Goal: Information Seeking & Learning: Find specific fact

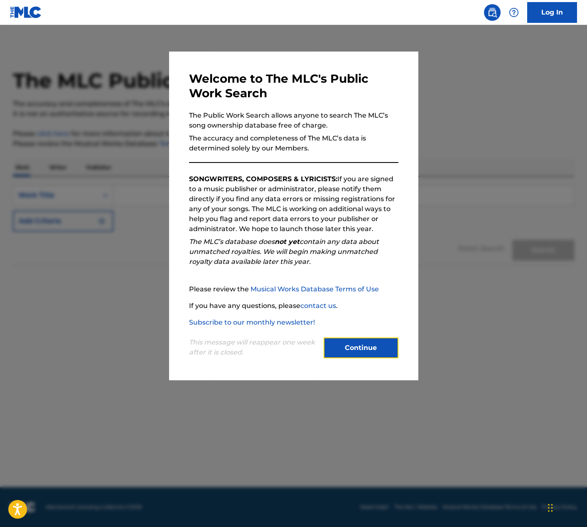
drag, startPoint x: 371, startPoint y: 356, endPoint x: 356, endPoint y: 342, distance: 20.0
click at [370, 355] on button "Continue" at bounding box center [361, 347] width 75 height 21
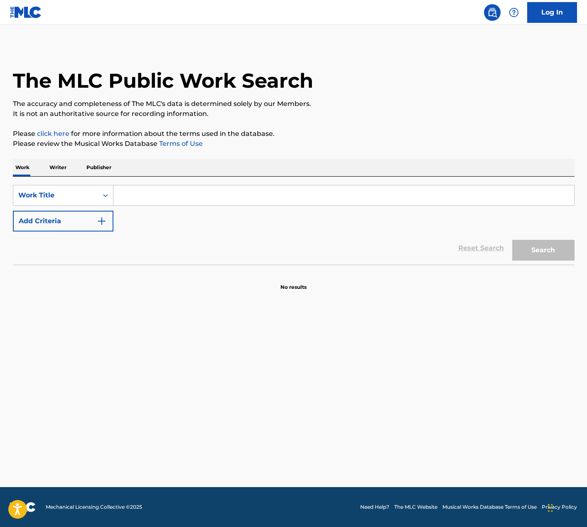
click at [204, 193] on input "Search Form" at bounding box center [343, 195] width 461 height 20
type input "place in this world"
click at [512, 240] on button "Search" at bounding box center [543, 250] width 62 height 21
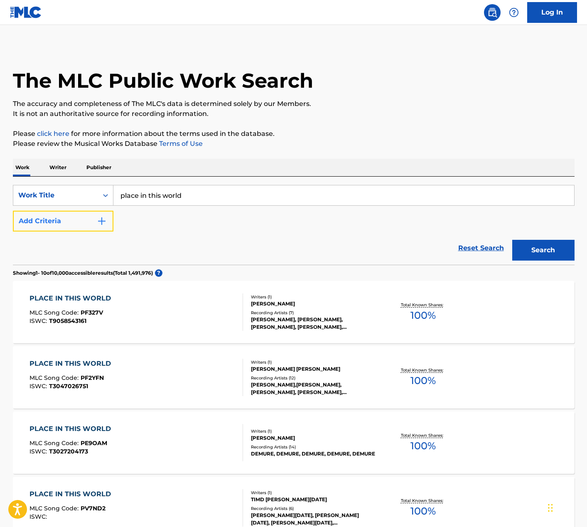
click at [93, 218] on button "Add Criteria" at bounding box center [63, 221] width 101 height 21
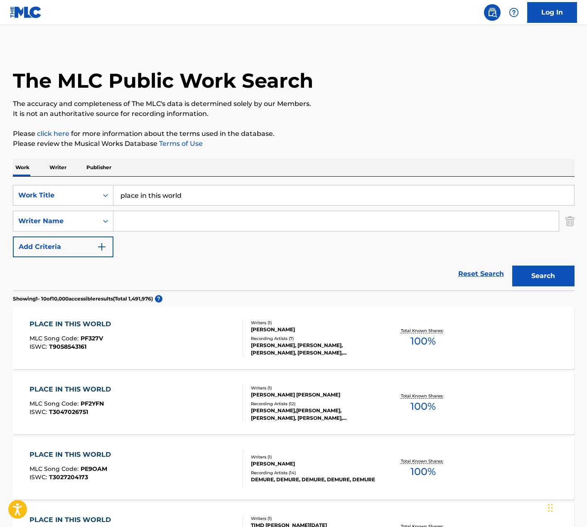
click at [150, 222] on input "Search Form" at bounding box center [335, 221] width 445 height 20
type input "smith"
click at [512, 265] on button "Search" at bounding box center [543, 275] width 62 height 21
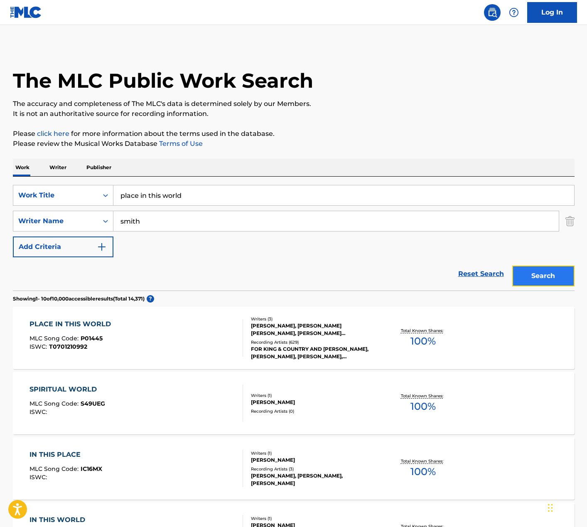
click at [520, 278] on button "Search" at bounding box center [543, 275] width 62 height 21
click at [165, 337] on div "PLACE IN THIS WORLD MLC Song Code : P01445 ISWC : T0701210992" at bounding box center [135, 337] width 213 height 37
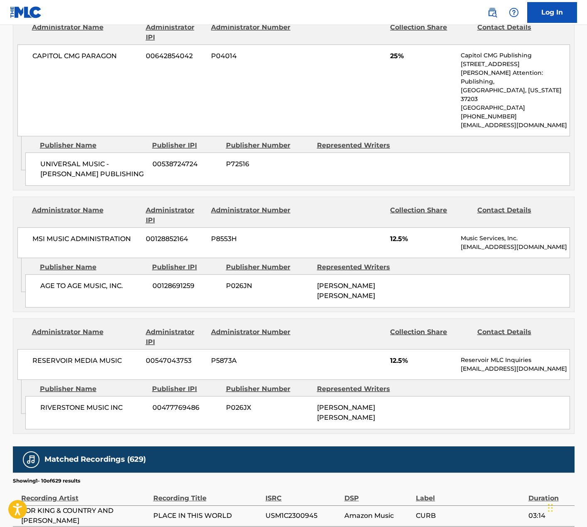
scroll to position [716, 0]
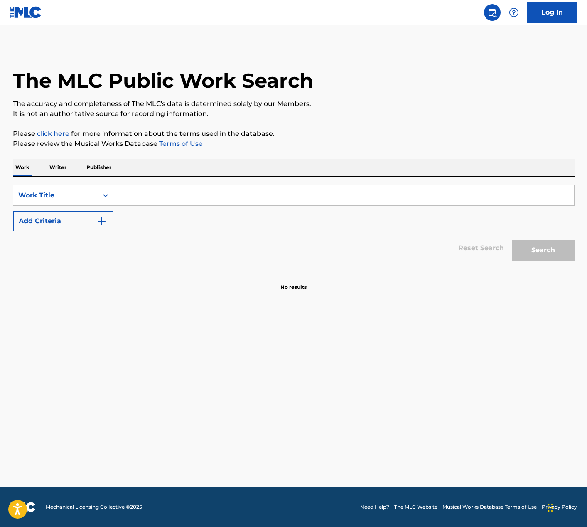
click at [218, 196] on input "Search Form" at bounding box center [343, 195] width 461 height 20
type input "o come to the altar"
click at [512, 240] on button "Search" at bounding box center [543, 250] width 62 height 21
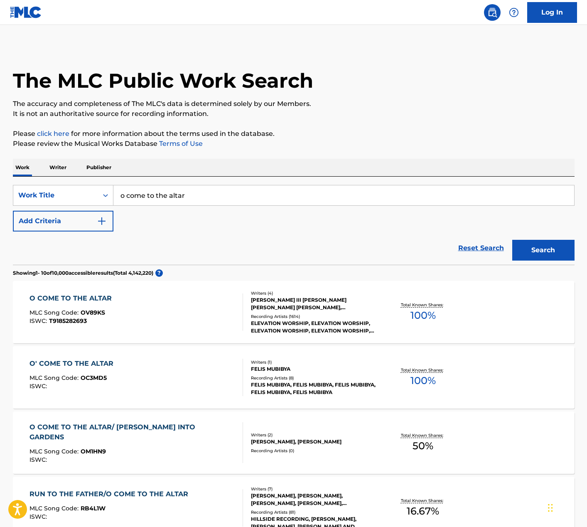
click at [181, 312] on div "O COME TO THE ALTAR MLC Song Code : OV89KS ISWC : T9185282693" at bounding box center [135, 311] width 213 height 37
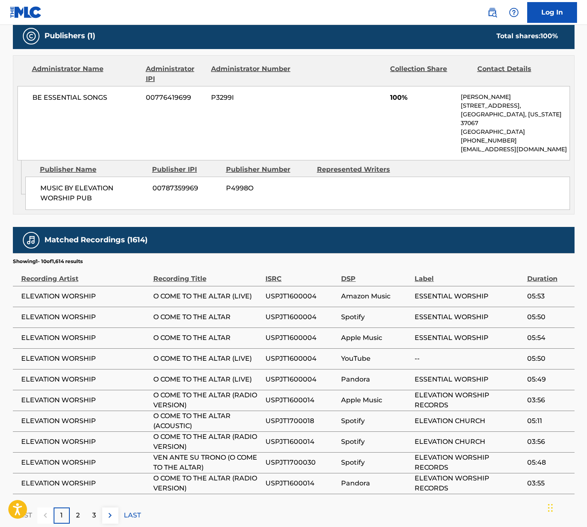
scroll to position [482, 0]
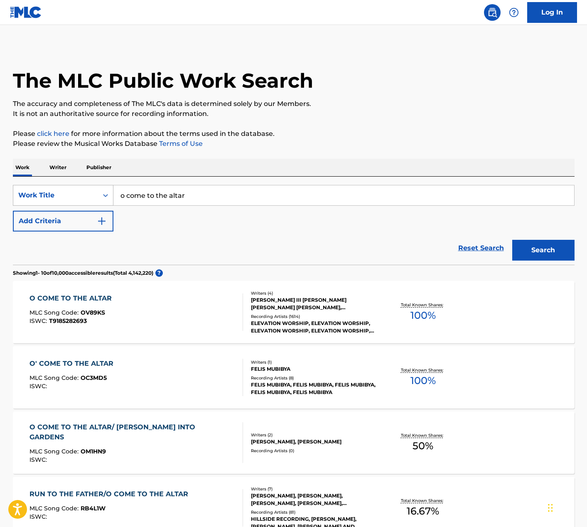
drag, startPoint x: 197, startPoint y: 200, endPoint x: 91, endPoint y: 191, distance: 106.7
click at [91, 191] on div "SearchWithCriteria6601e5ab-cfca-475d-9b13-fd50d0caeaa9 Work Title o come to the…" at bounding box center [294, 195] width 562 height 21
type input "hymn of heaven"
click at [512, 240] on button "Search" at bounding box center [543, 250] width 62 height 21
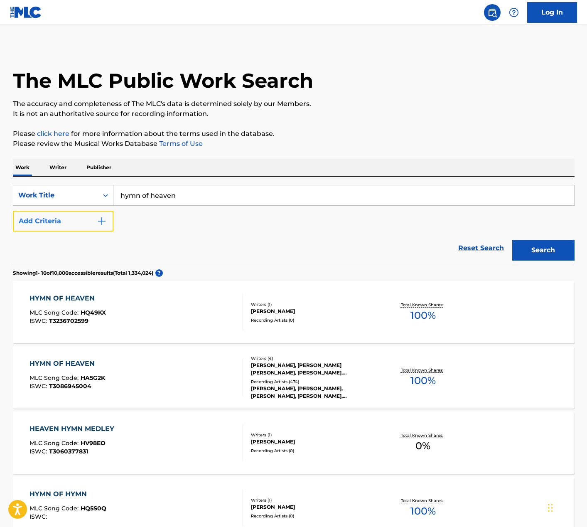
click at [99, 223] on img "Search Form" at bounding box center [102, 221] width 10 height 10
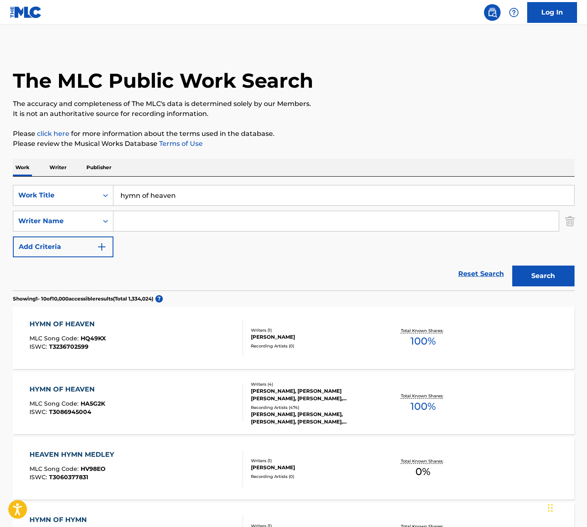
click at [142, 222] on input "Search Form" at bounding box center [335, 221] width 445 height 20
type input "[PERSON_NAME]"
click at [512, 265] on button "Search" at bounding box center [543, 275] width 62 height 21
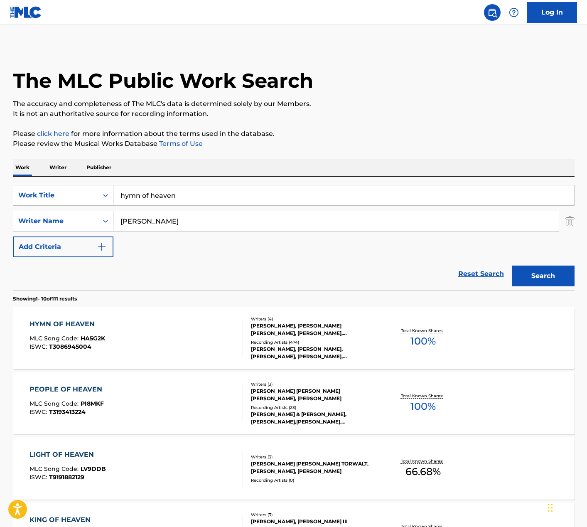
click at [221, 337] on div "HYMN OF HEAVEN MLC Song Code : HA5G2K ISWC : T3086945004" at bounding box center [135, 337] width 213 height 37
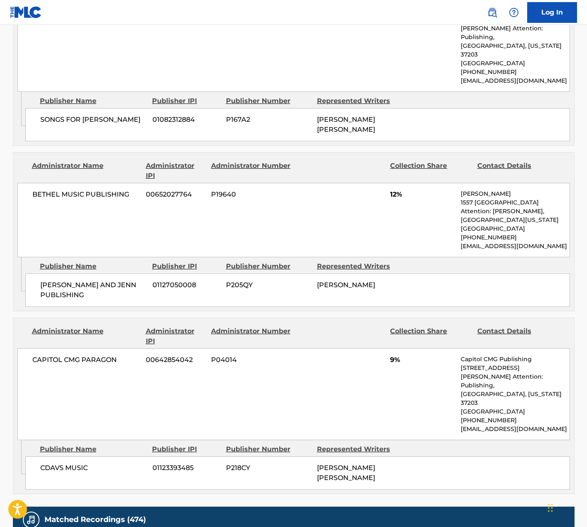
scroll to position [1168, 0]
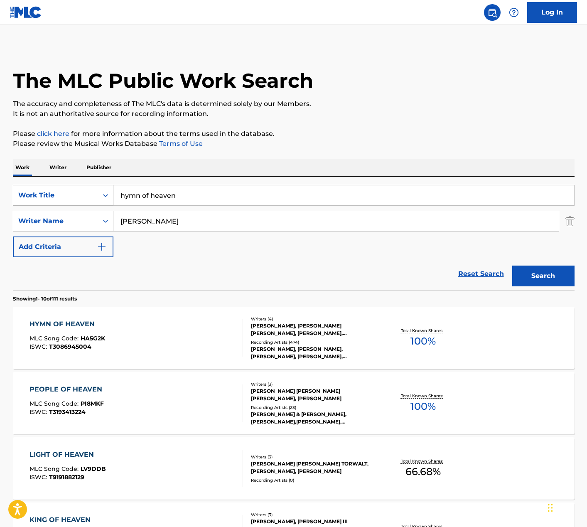
drag, startPoint x: 189, startPoint y: 191, endPoint x: 95, endPoint y: 191, distance: 94.3
click at [95, 191] on div "SearchWithCriteria6601e5ab-cfca-475d-9b13-fd50d0caeaa9 Work Title hymn of heaven" at bounding box center [294, 195] width 562 height 21
type input "gratitude"
drag, startPoint x: 162, startPoint y: 219, endPoint x: 88, endPoint y: 218, distance: 74.0
click at [88, 218] on div "SearchWithCriteria64bf7a41-7c91-45d5-8160-fb0e12badd63 Writer Name [PERSON_NAME]" at bounding box center [294, 221] width 562 height 21
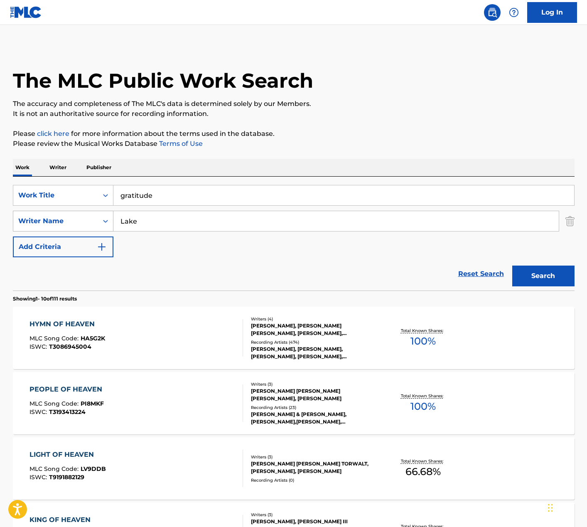
type input "Lake"
click at [512, 265] on button "Search" at bounding box center [543, 275] width 62 height 21
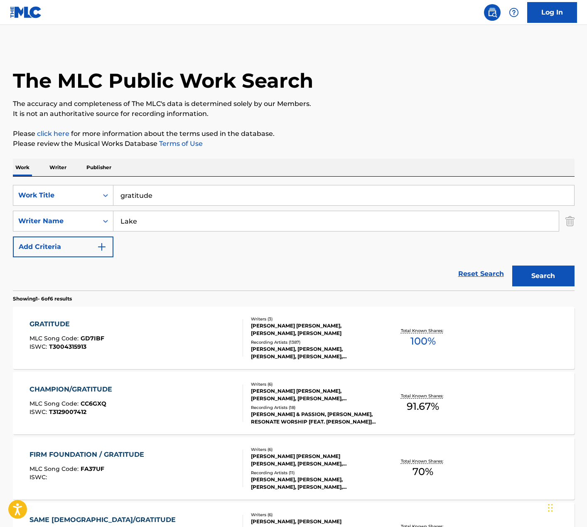
click at [138, 321] on div "GRATITUDE MLC Song Code : GD7IBF ISWC : T3004315913" at bounding box center [135, 337] width 213 height 37
drag, startPoint x: 162, startPoint y: 193, endPoint x: 91, endPoint y: 192, distance: 71.4
click at [91, 192] on div "SearchWithCriteria6601e5ab-cfca-475d-9b13-fd50d0caeaa9 Work Title gratitude" at bounding box center [294, 195] width 562 height 21
type input "H"
type input "Holy forever"
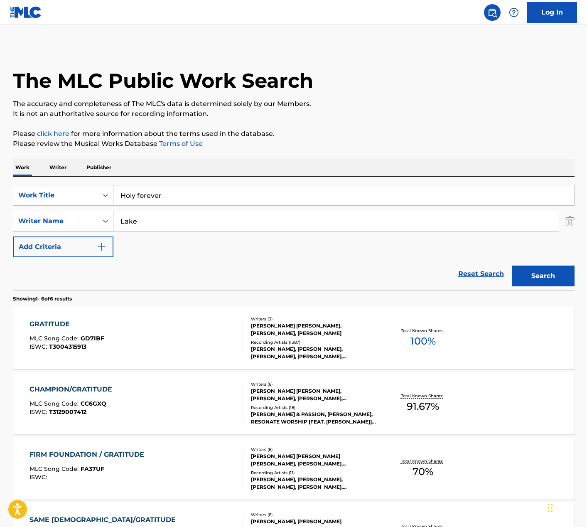
drag, startPoint x: 144, startPoint y: 225, endPoint x: 73, endPoint y: 218, distance: 70.9
click at [73, 218] on div "SearchWithCriteria64bf7a41-7c91-45d5-8160-fb0e12badd63 Writer Name Lake" at bounding box center [294, 221] width 562 height 21
type input "[PERSON_NAME]"
click at [512, 265] on button "Search" at bounding box center [543, 275] width 62 height 21
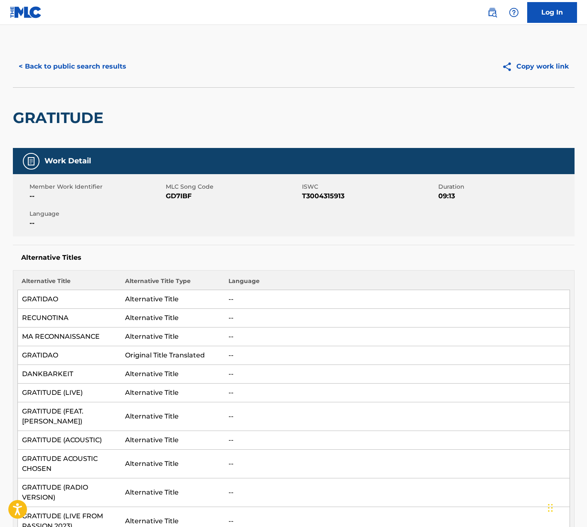
click at [5, 15] on nav "Log In" at bounding box center [293, 12] width 587 height 25
click at [22, 15] on img at bounding box center [26, 12] width 32 height 12
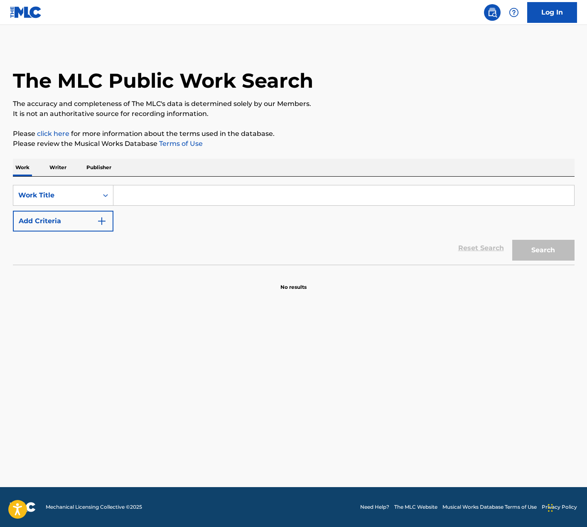
click at [147, 191] on input "Search Form" at bounding box center [343, 195] width 461 height 20
type input "holy forever"
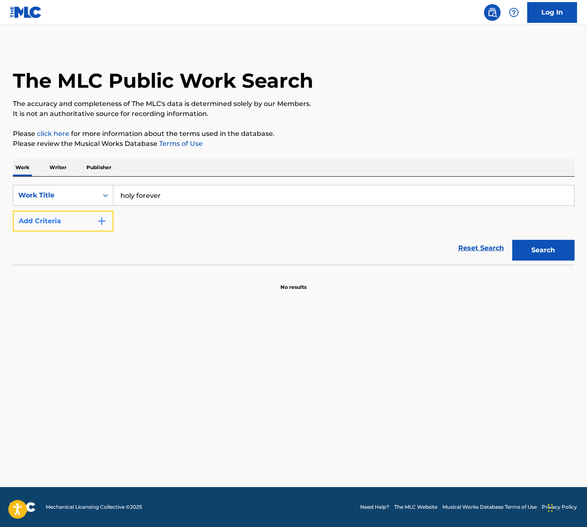
click at [97, 223] on img "Search Form" at bounding box center [102, 221] width 10 height 10
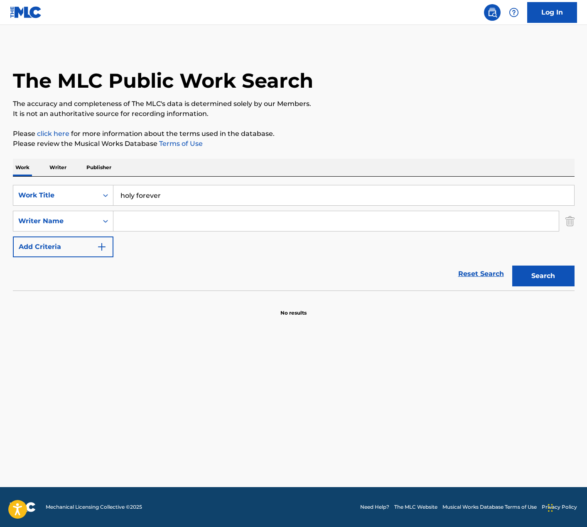
click at [137, 222] on input "Search Form" at bounding box center [335, 221] width 445 height 20
type input "[PERSON_NAME]"
click at [512, 265] on button "Search" at bounding box center [543, 275] width 62 height 21
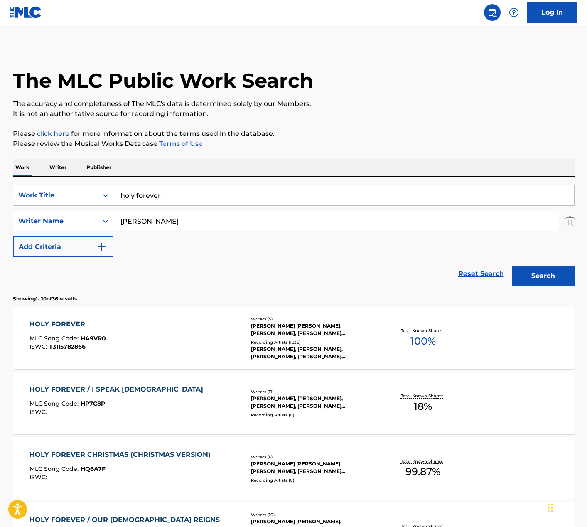
click at [209, 333] on div "HOLY FOREVER MLC Song Code : HA9VR0 ISWC : T3115782866" at bounding box center [135, 337] width 213 height 37
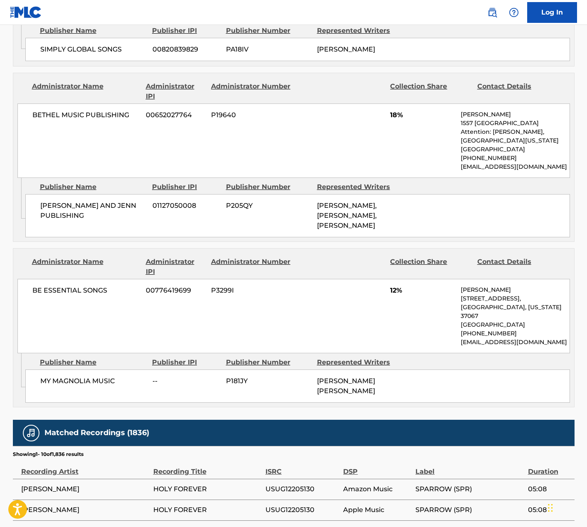
scroll to position [2039, 0]
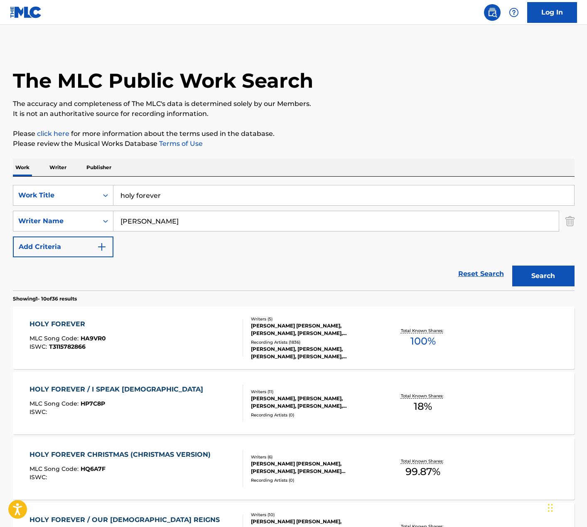
click at [278, 243] on div "SearchWithCriteria6601e5ab-cfca-475d-9b13-fd50d0caeaa9 Work Title holy forever …" at bounding box center [294, 221] width 562 height 72
drag, startPoint x: 197, startPoint y: 196, endPoint x: 111, endPoint y: 189, distance: 86.3
click at [111, 189] on div "SearchWithCriteria6601e5ab-cfca-475d-9b13-fd50d0caeaa9 Work Title holy forever" at bounding box center [294, 195] width 562 height 21
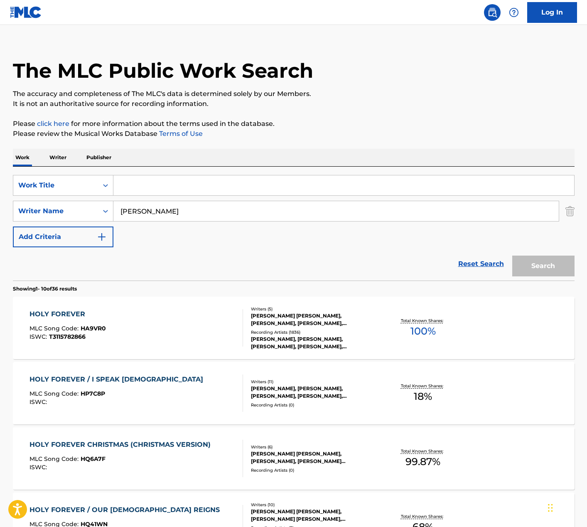
scroll to position [9, 0]
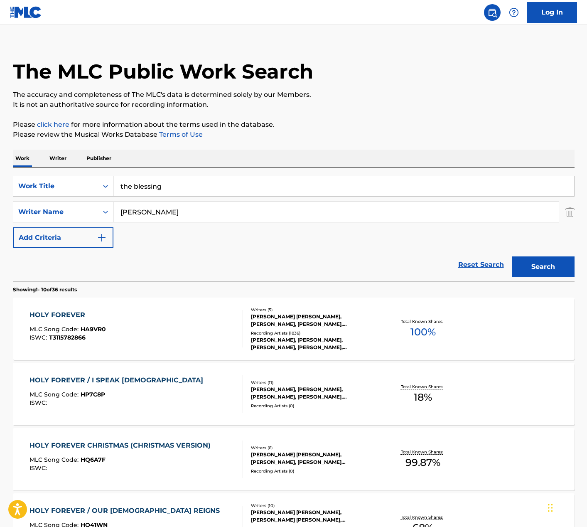
type input "the blessing"
click at [226, 254] on div "Reset Search Search" at bounding box center [294, 264] width 562 height 33
drag, startPoint x: 164, startPoint y: 212, endPoint x: 87, endPoint y: 208, distance: 77.4
click at [87, 208] on div "SearchWithCriteria64bf7a41-7c91-45d5-8160-fb0e12badd63 Writer Name [PERSON_NAME]" at bounding box center [294, 211] width 562 height 21
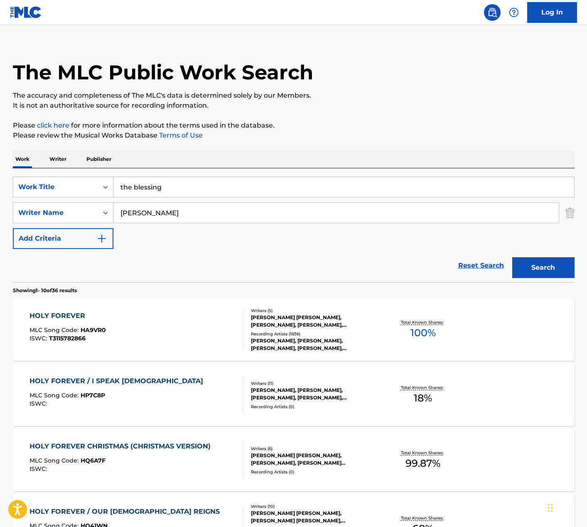
type input "[PERSON_NAME]"
click at [512, 257] on button "Search" at bounding box center [543, 267] width 62 height 21
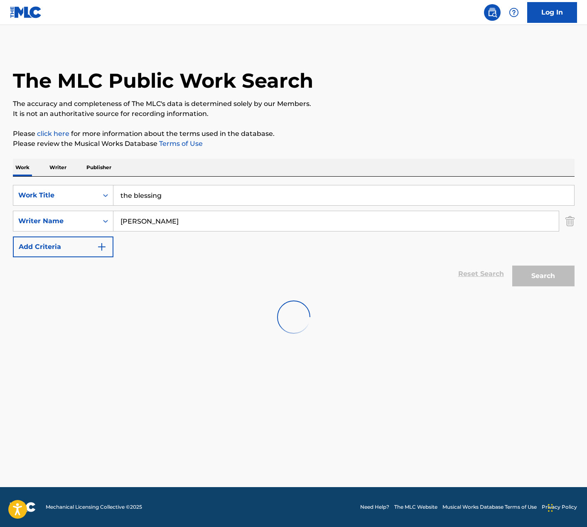
scroll to position [0, 0]
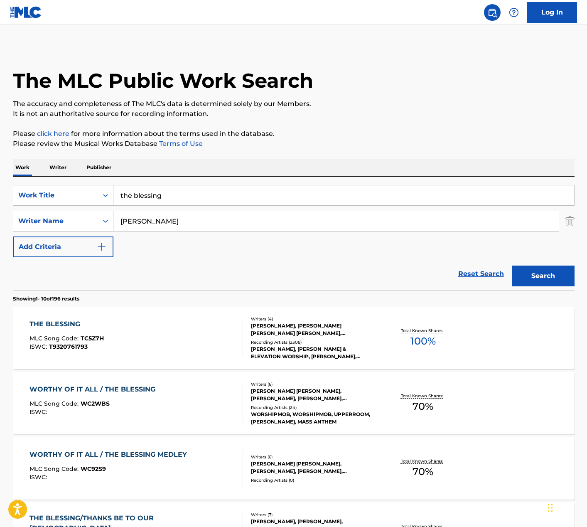
click at [164, 361] on div "THE BLESSING MLC Song Code : TC5Z7H ISWC : T9320761793 Writers ( 4 ) [PERSON_NA…" at bounding box center [294, 338] width 562 height 62
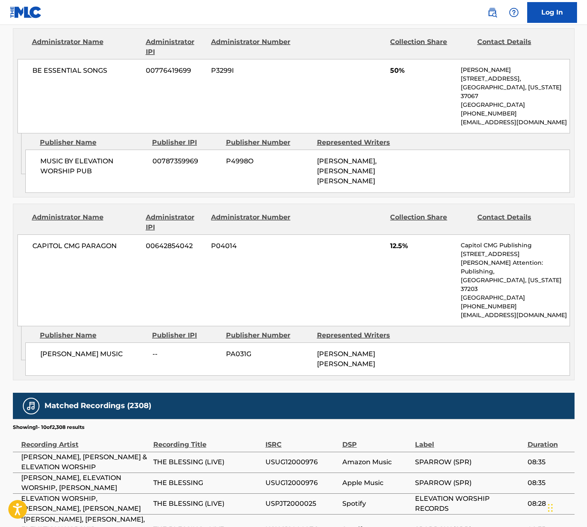
scroll to position [947, 0]
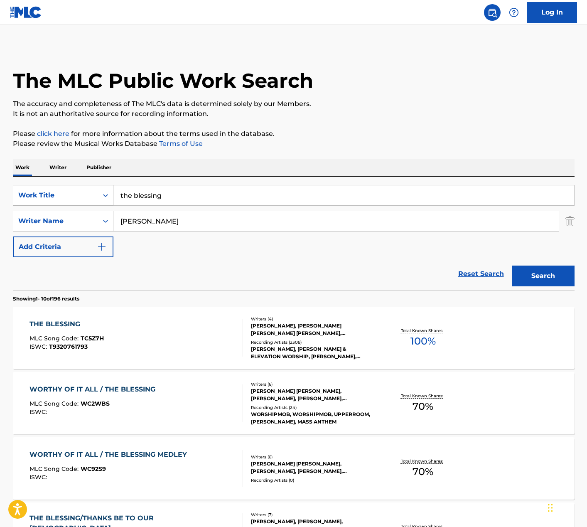
drag, startPoint x: 178, startPoint y: 197, endPoint x: 79, endPoint y: 190, distance: 99.9
click at [79, 190] on div "SearchWithCriteria6601e5ab-cfca-475d-9b13-fd50d0caeaa9 Work Title the blessing" at bounding box center [294, 195] width 562 height 21
paste input "Yet Not I But Through [DEMOGRAPHIC_DATA] In Me"
type input "Yet Not I But Through [DEMOGRAPHIC_DATA] In Me"
drag, startPoint x: 162, startPoint y: 220, endPoint x: 93, endPoint y: 223, distance: 69.0
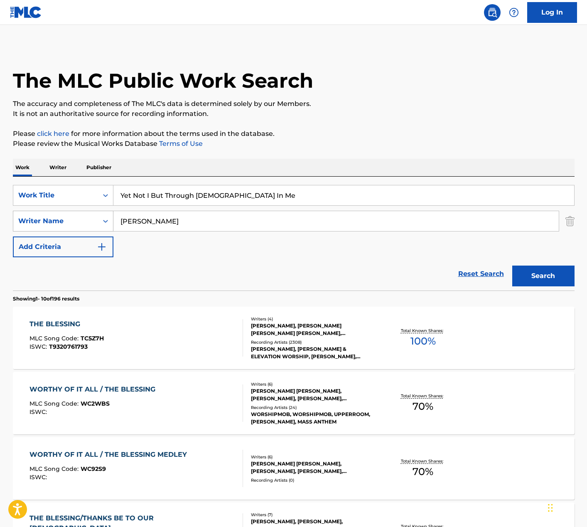
click at [93, 223] on div "SearchWithCriteria64bf7a41-7c91-45d5-8160-fb0e12badd63 Writer Name [PERSON_NAME]" at bounding box center [294, 221] width 562 height 21
type input "[PERSON_NAME]"
click at [512, 265] on button "Search" at bounding box center [543, 275] width 62 height 21
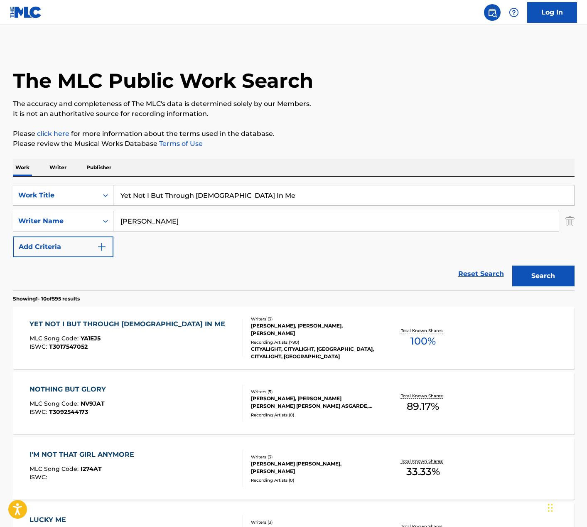
click at [172, 343] on div "YET NOT I BUT THROUGH [DEMOGRAPHIC_DATA] IN ME MLC Song Code : YA1EJ5 ISWC : T3…" at bounding box center [135, 337] width 213 height 37
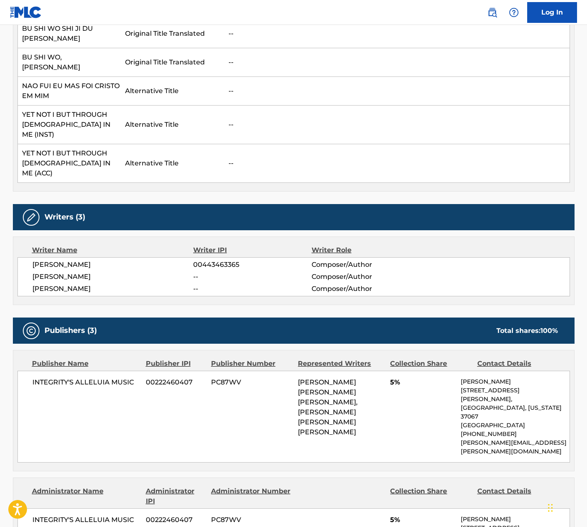
scroll to position [357, 0]
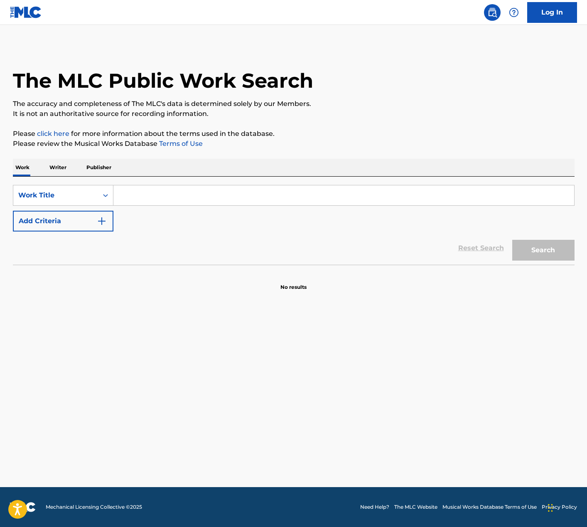
click at [175, 198] on input "Search Form" at bounding box center [343, 195] width 461 height 20
type input "the blessing"
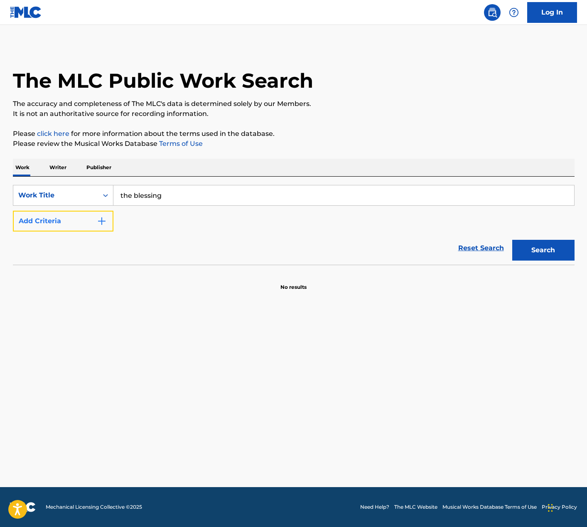
click at [96, 223] on button "Add Criteria" at bounding box center [63, 221] width 101 height 21
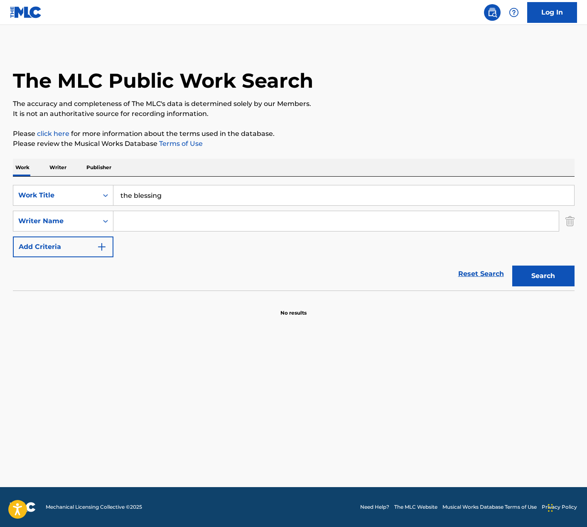
click at [143, 221] on input "Search Form" at bounding box center [335, 221] width 445 height 20
type input "[PERSON_NAME]"
click at [512, 265] on button "Search" at bounding box center [543, 275] width 62 height 21
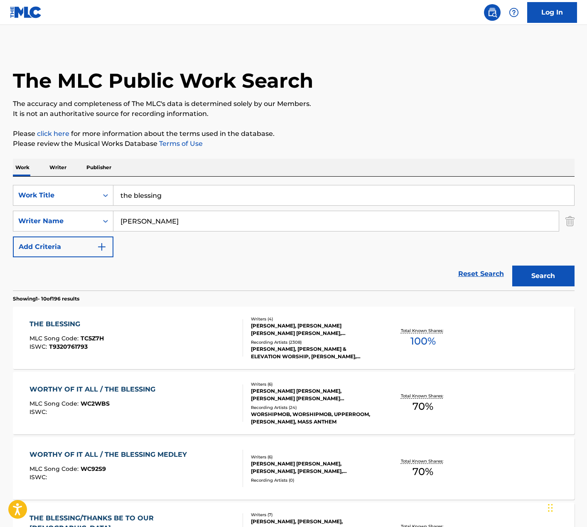
click at [163, 334] on div "THE BLESSING MLC Song Code : TC5Z7H ISWC : T9320761793" at bounding box center [135, 337] width 213 height 37
drag, startPoint x: 177, startPoint y: 194, endPoint x: -12, endPoint y: 198, distance: 189.0
click at [0, 198] on html "Accessibility Screen-Reader Guide, Feedback, and Issue Reporting | New window 0…" at bounding box center [293, 263] width 587 height 527
type input "holy Forever"
drag, startPoint x: 157, startPoint y: 225, endPoint x: 48, endPoint y: 223, distance: 109.3
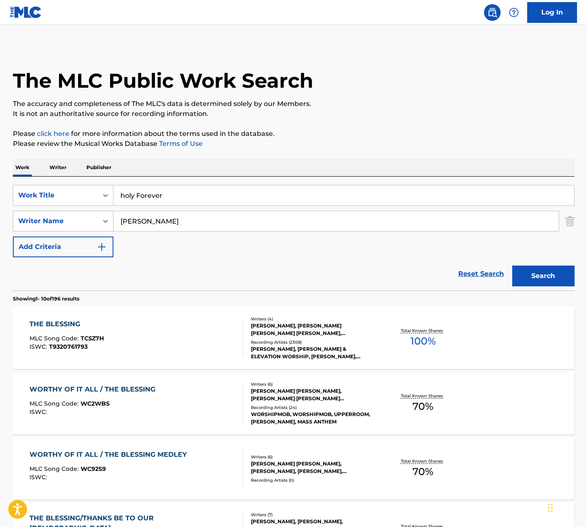
click at [48, 223] on div "SearchWithCriteria1854c1df-eec9-49c7-92c4-7b614e07533e Writer Name carnes" at bounding box center [294, 221] width 562 height 21
type input "[PERSON_NAME]"
click at [512, 265] on button "Search" at bounding box center [543, 275] width 62 height 21
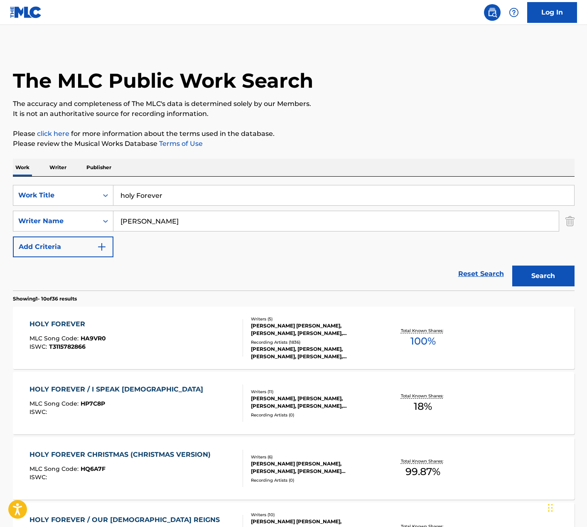
click at [149, 360] on div "HOLY FOREVER MLC Song Code : HA9VR0 ISWC : T3115782866 Writers ( 5 ) [PERSON_NA…" at bounding box center [294, 338] width 562 height 62
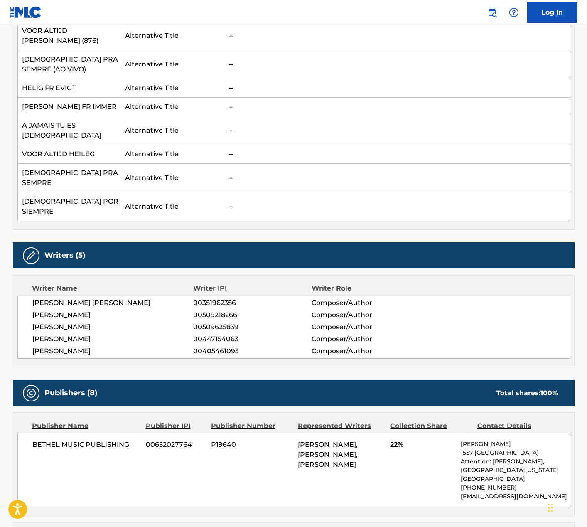
scroll to position [861, 0]
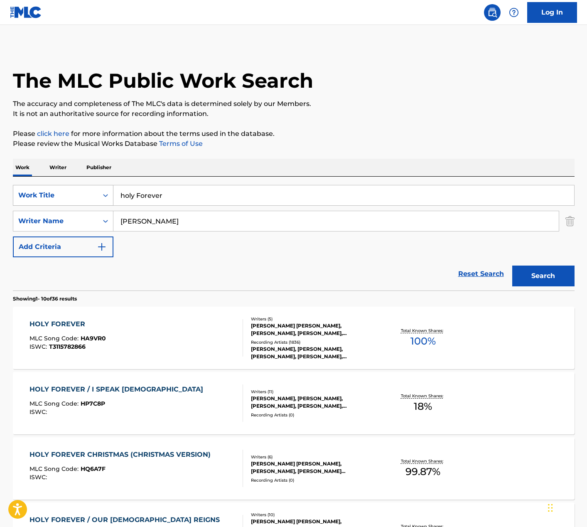
drag, startPoint x: 172, startPoint y: 198, endPoint x: 93, endPoint y: 190, distance: 79.7
click at [93, 190] on div "SearchWithCriteria993cf9c8-65c2-4f7c-852a-6206a0dac412 Work Title holy Forever" at bounding box center [294, 195] width 562 height 21
paste input "Agnus Dei"
type input "Agnus Dei"
drag, startPoint x: 143, startPoint y: 221, endPoint x: 67, endPoint y: 214, distance: 75.9
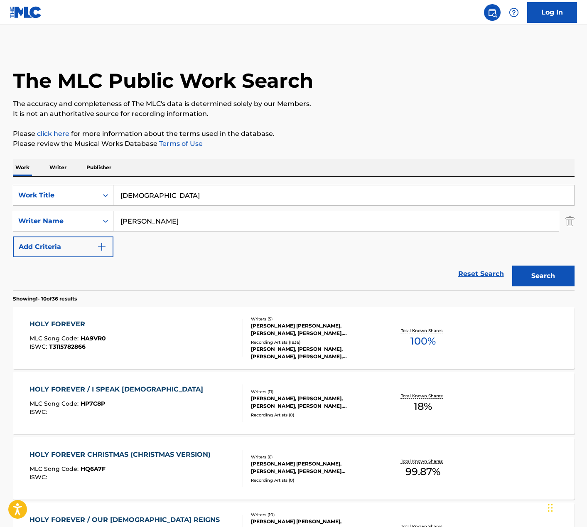
click at [67, 214] on div "SearchWithCriteria1854c1df-eec9-49c7-92c4-7b614e07533e Writer Name tomlin" at bounding box center [294, 221] width 562 height 21
type input "smith"
click at [512, 265] on button "Search" at bounding box center [543, 275] width 62 height 21
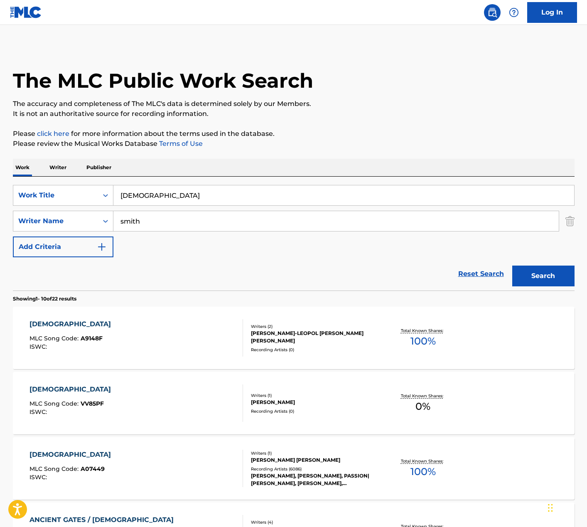
click at [168, 460] on div "AGNUS DEI MLC Song Code : A07449 ISWC :" at bounding box center [135, 467] width 213 height 37
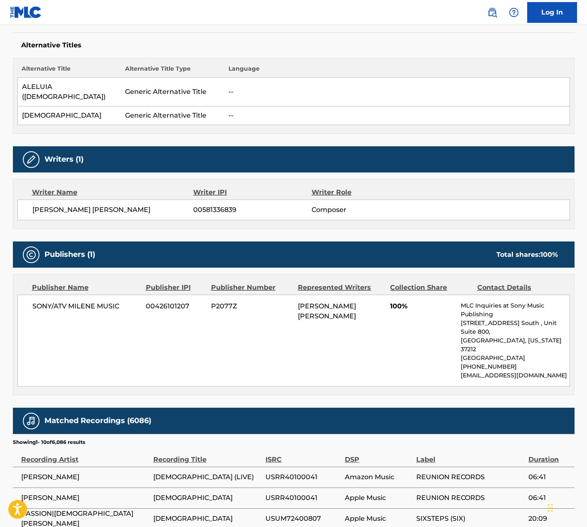
scroll to position [213, 0]
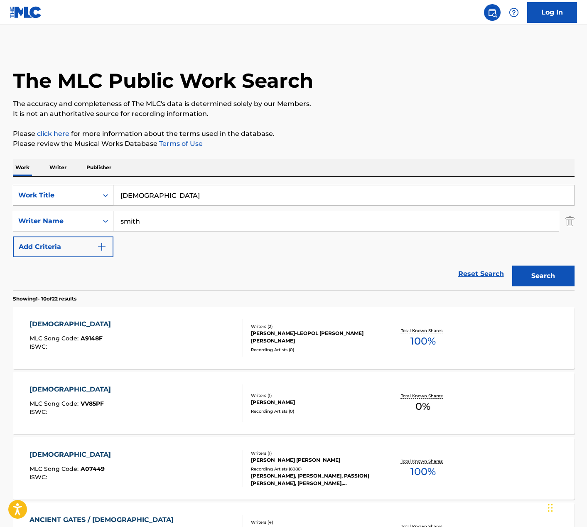
drag, startPoint x: 162, startPoint y: 197, endPoint x: 44, endPoint y: 193, distance: 118.9
click at [44, 193] on div "SearchWithCriteria993cf9c8-65c2-4f7c-852a-6206a0dac412 Work Title Agnus Dei" at bounding box center [294, 195] width 562 height 21
type input "gratitude"
drag, startPoint x: 160, startPoint y: 223, endPoint x: 80, endPoint y: 222, distance: 80.2
click at [80, 222] on div "SearchWithCriteria1854c1df-eec9-49c7-92c4-7b614e07533e Writer Name smith" at bounding box center [294, 221] width 562 height 21
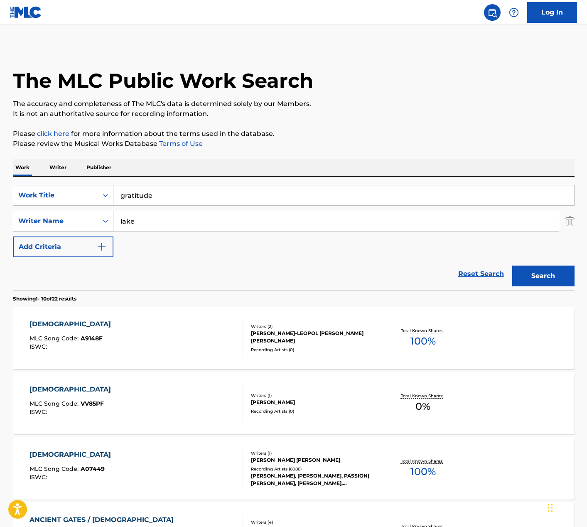
type input "lake"
click at [512, 265] on button "Search" at bounding box center [543, 275] width 62 height 21
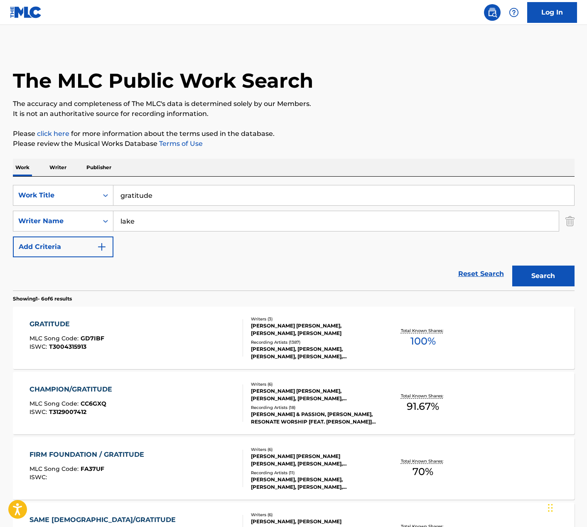
click at [132, 337] on div "GRATITUDE MLC Song Code : GD7IBF ISWC : T3004315913" at bounding box center [135, 337] width 213 height 37
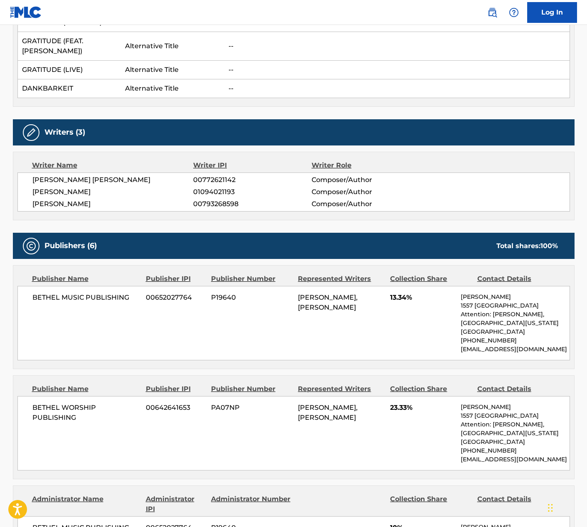
scroll to position [515, 0]
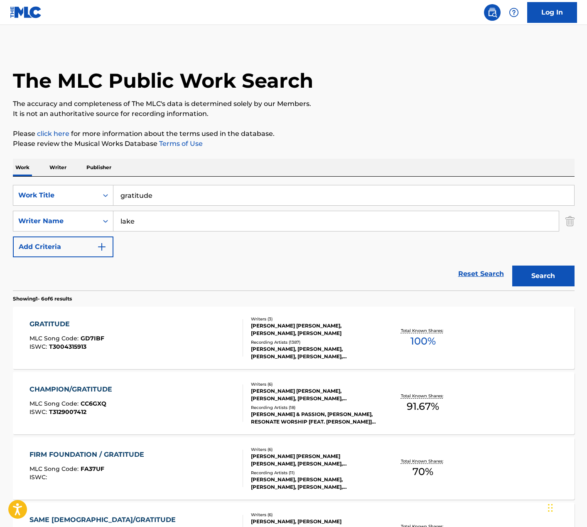
drag, startPoint x: 185, startPoint y: 201, endPoint x: 113, endPoint y: 196, distance: 71.6
click at [113, 196] on input "gratitude" at bounding box center [343, 195] width 461 height 20
type input "hymn of heaven"
drag, startPoint x: 141, startPoint y: 219, endPoint x: 82, endPoint y: 219, distance: 58.6
click at [82, 219] on div "SearchWithCriteria1854c1df-eec9-49c7-92c4-7b614e07533e Writer Name lake" at bounding box center [294, 221] width 562 height 21
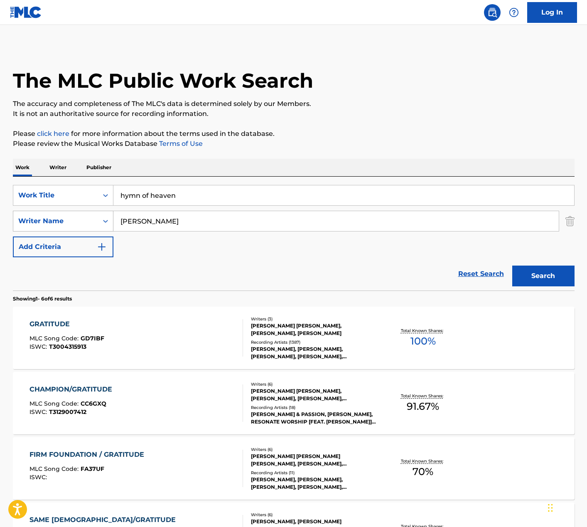
type input "[PERSON_NAME]"
click at [512, 265] on button "Search" at bounding box center [543, 275] width 62 height 21
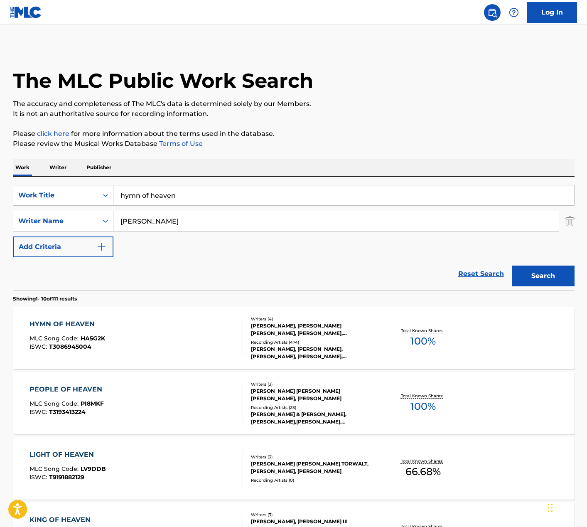
click at [137, 345] on div "HYMN OF HEAVEN MLC Song Code : HA5G2K ISWC : T3086945004" at bounding box center [135, 337] width 213 height 37
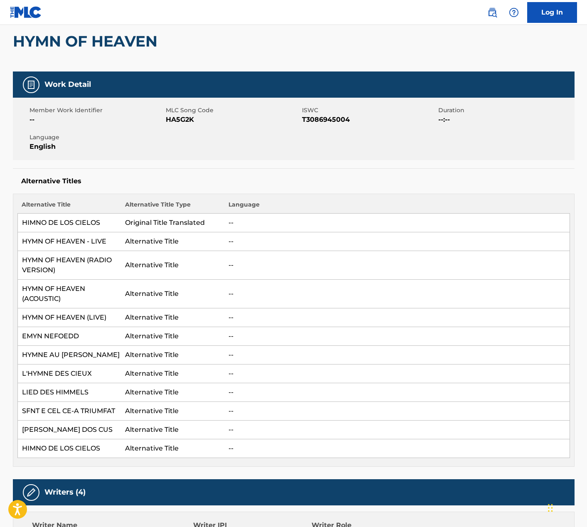
scroll to position [22, 0]
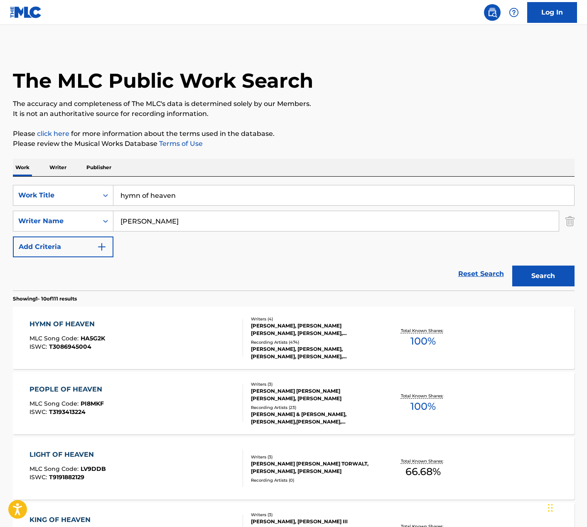
drag, startPoint x: 182, startPoint y: 197, endPoint x: 123, endPoint y: 194, distance: 58.2
click at [123, 194] on input "hymn of heaven" at bounding box center [343, 195] width 461 height 20
type input "h"
type input "o come to the altar"
click at [533, 278] on button "Search" at bounding box center [543, 275] width 62 height 21
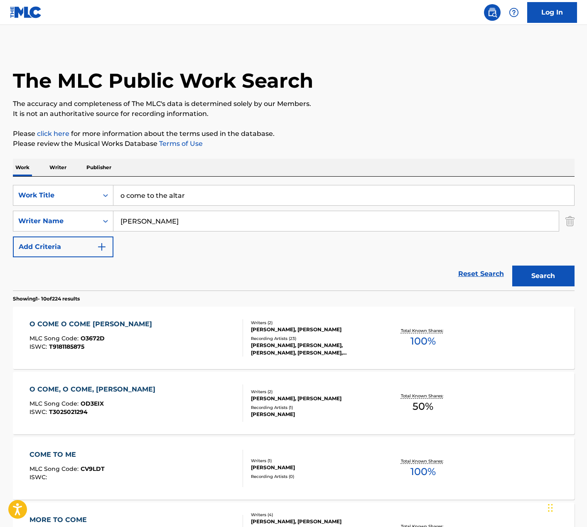
scroll to position [16, 0]
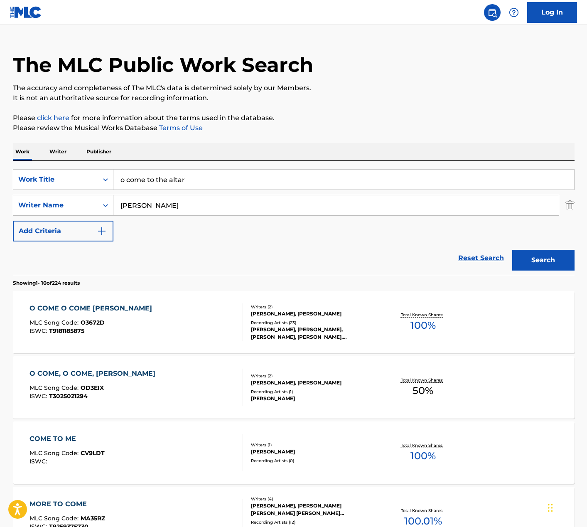
drag, startPoint x: 158, startPoint y: 202, endPoint x: 116, endPoint y: 206, distance: 42.1
click at [116, 206] on input "[PERSON_NAME]" at bounding box center [335, 205] width 445 height 20
click at [549, 256] on button "Search" at bounding box center [543, 260] width 62 height 21
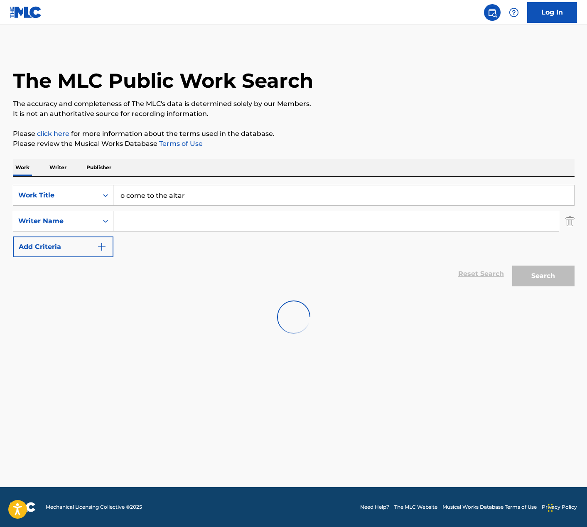
scroll to position [0, 0]
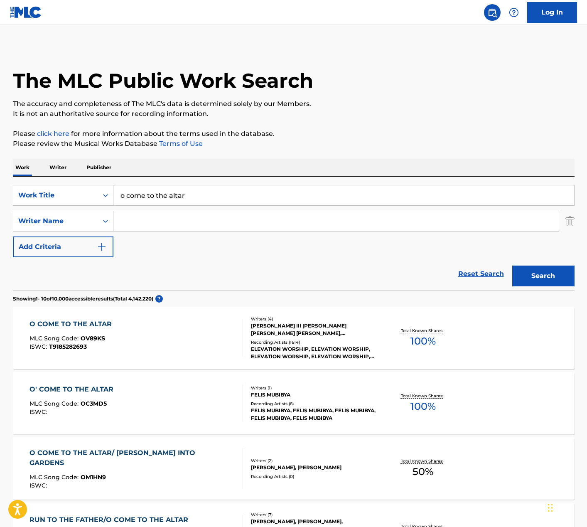
click at [199, 352] on div "O COME TO THE ALTAR MLC Song Code : OV89KS ISWC : T9185282693" at bounding box center [135, 337] width 213 height 37
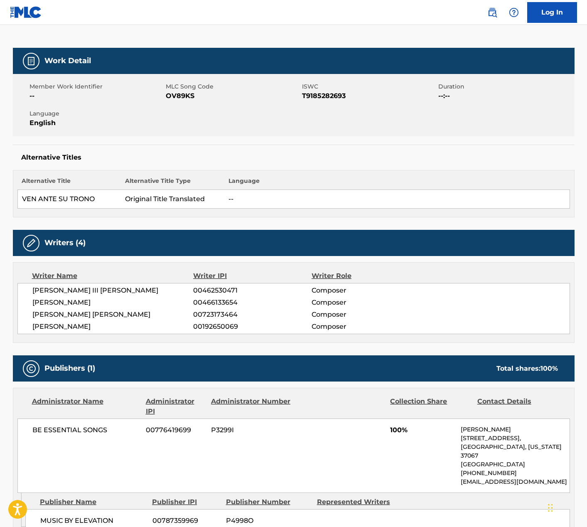
scroll to position [108, 0]
